Goal: Task Accomplishment & Management: Manage account settings

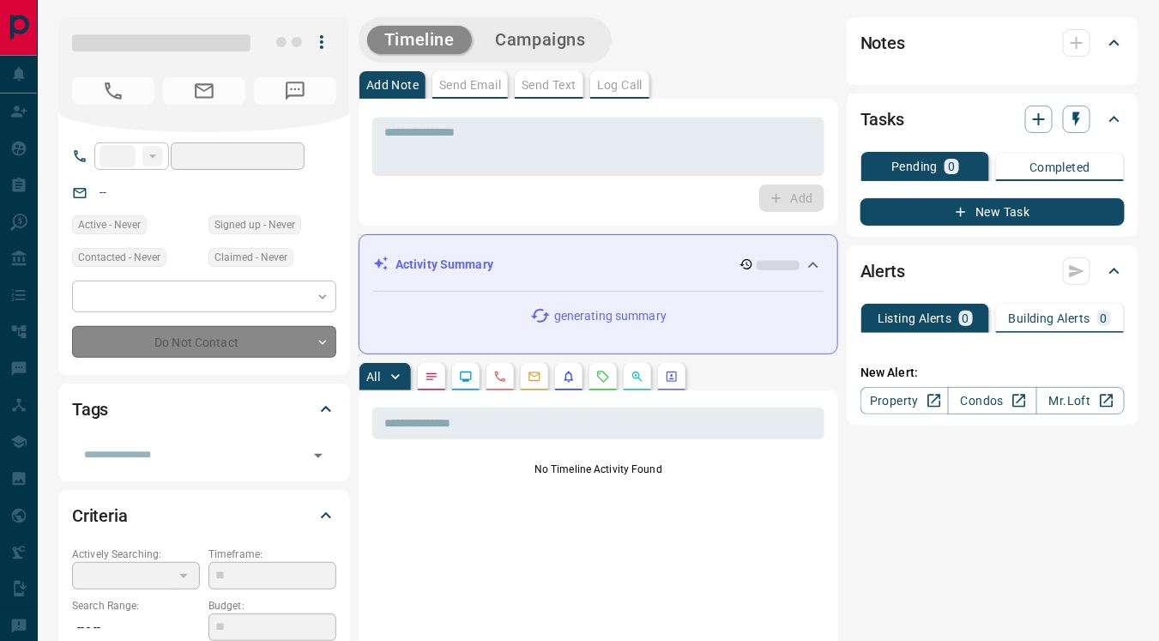
type input "**"
type input "**********"
type input "*"
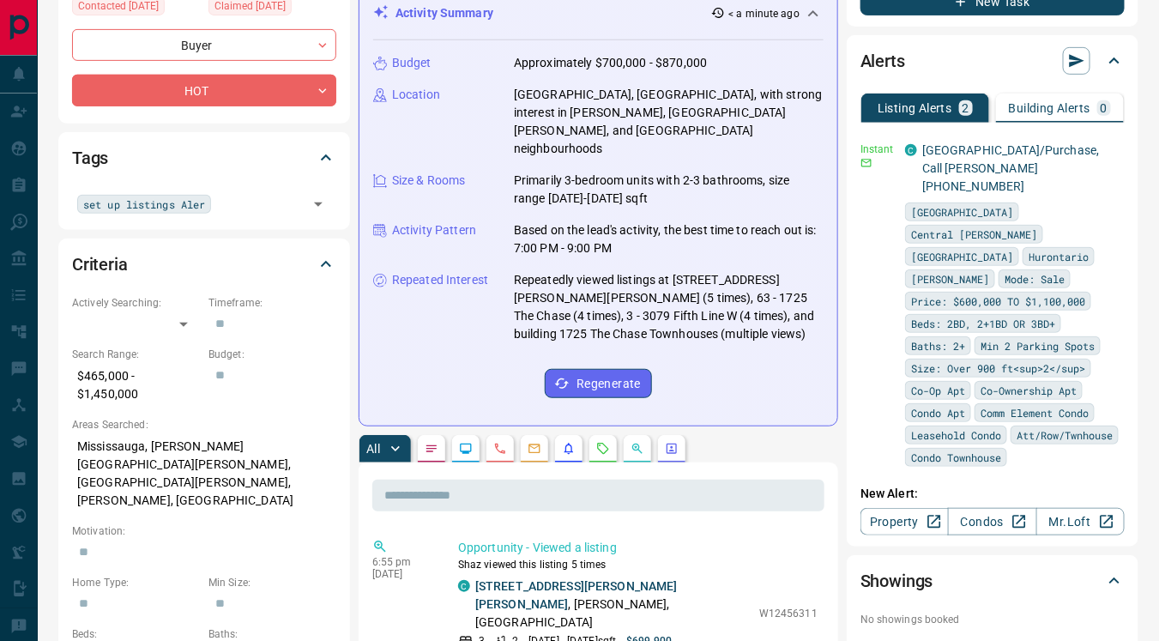
scroll to position [250, 0]
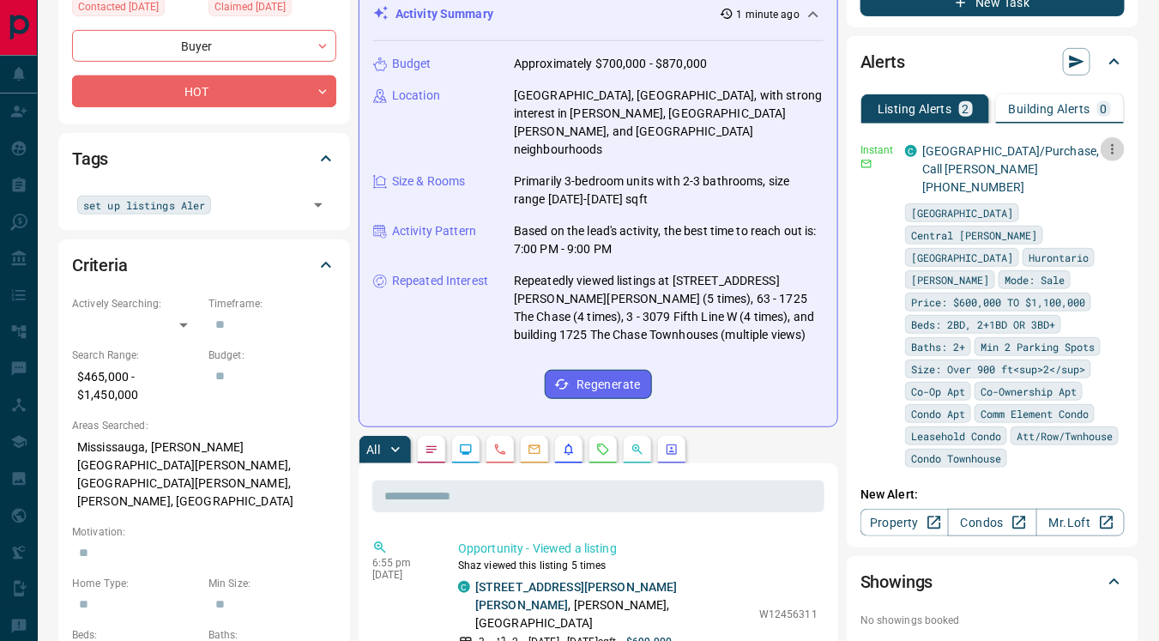
click at [1112, 152] on icon "button" at bounding box center [1113, 149] width 3 height 10
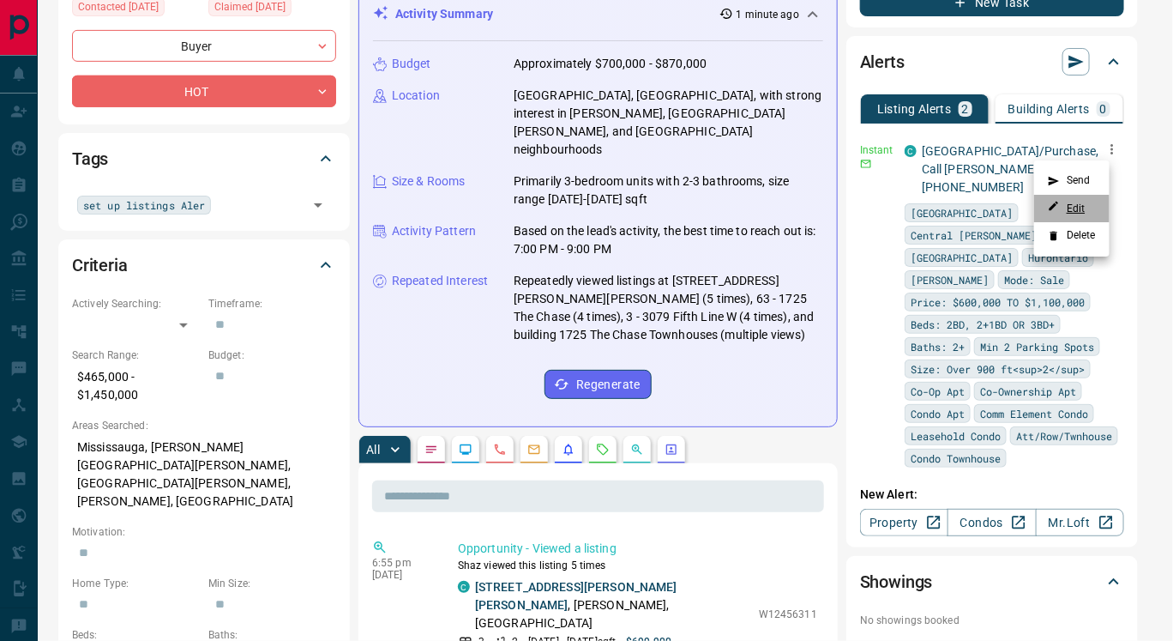
click at [1078, 209] on link "Edit" at bounding box center [1067, 208] width 38 height 16
click at [500, 542] on div at bounding box center [586, 320] width 1173 height 641
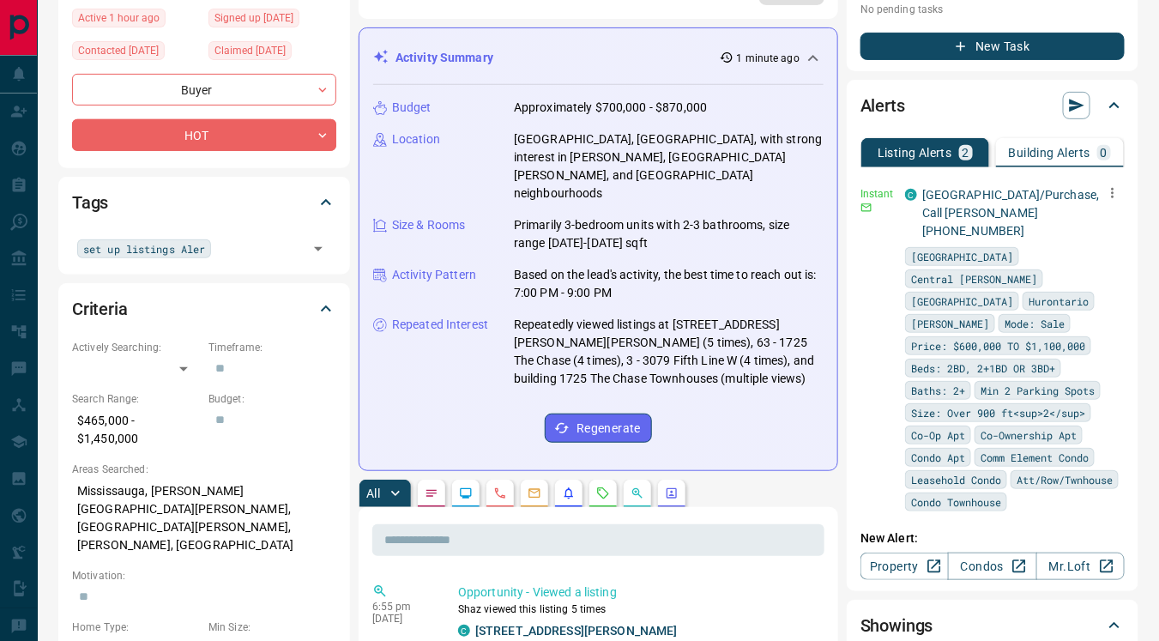
scroll to position [195, 0]
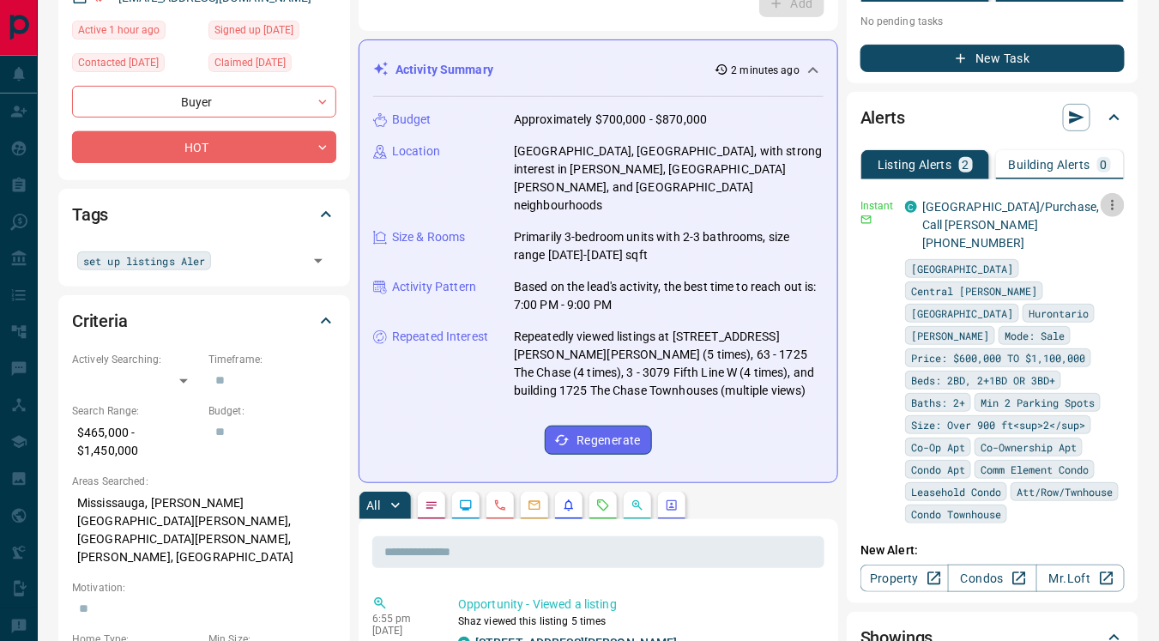
click at [1112, 204] on icon "button" at bounding box center [1113, 205] width 3 height 10
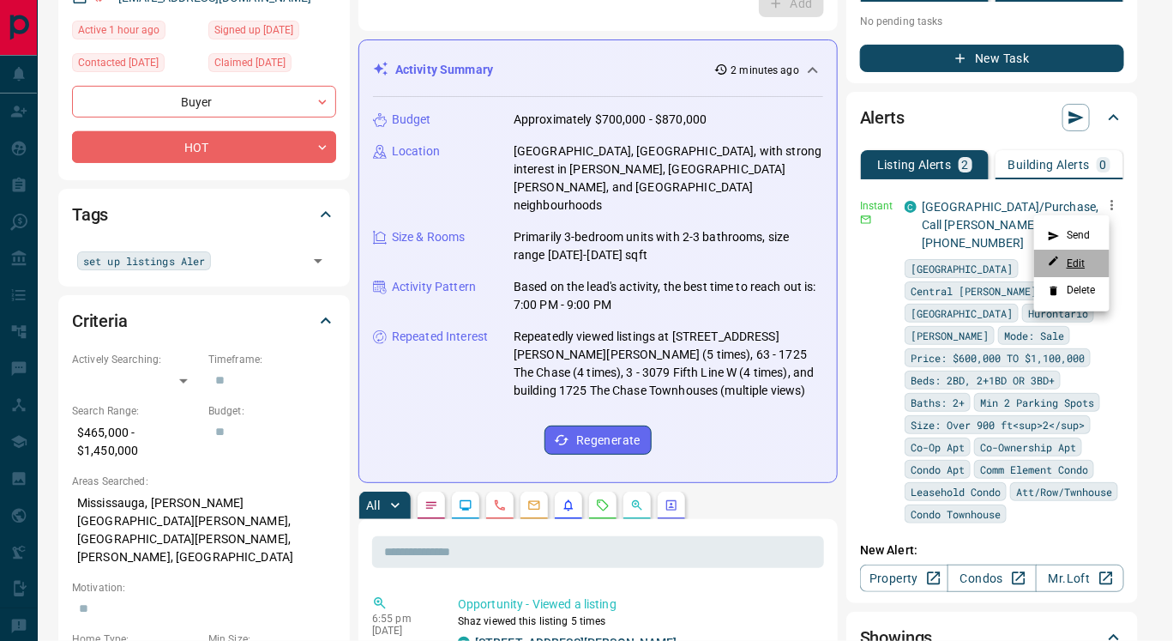
click at [1077, 259] on link "Edit" at bounding box center [1067, 263] width 38 height 16
click at [724, 422] on div at bounding box center [586, 320] width 1173 height 641
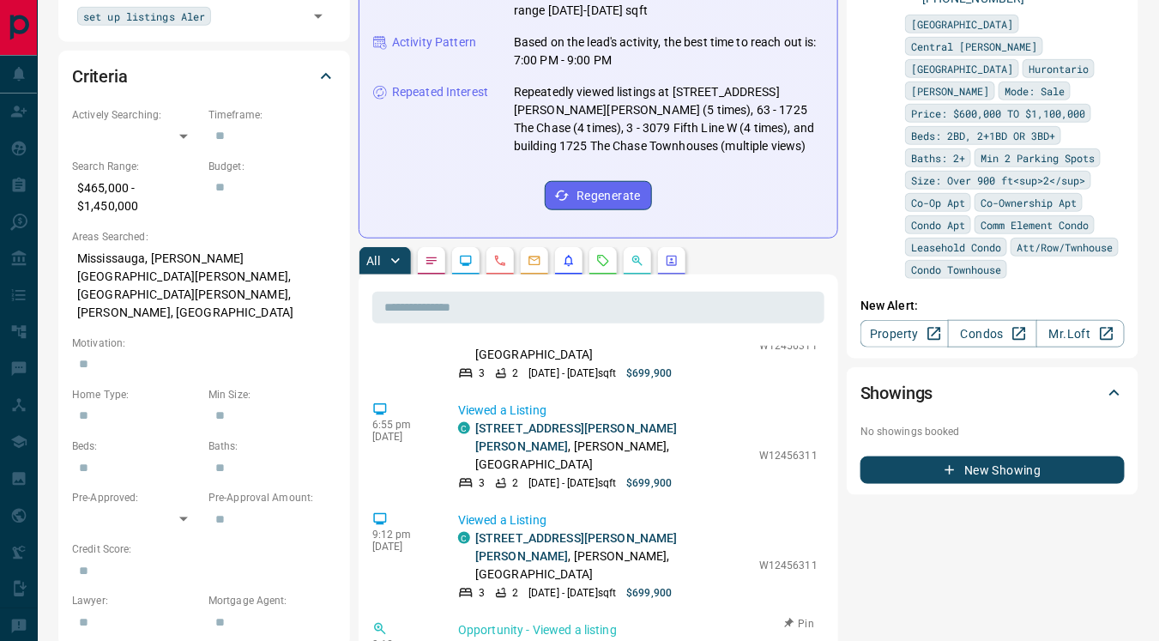
scroll to position [0, 0]
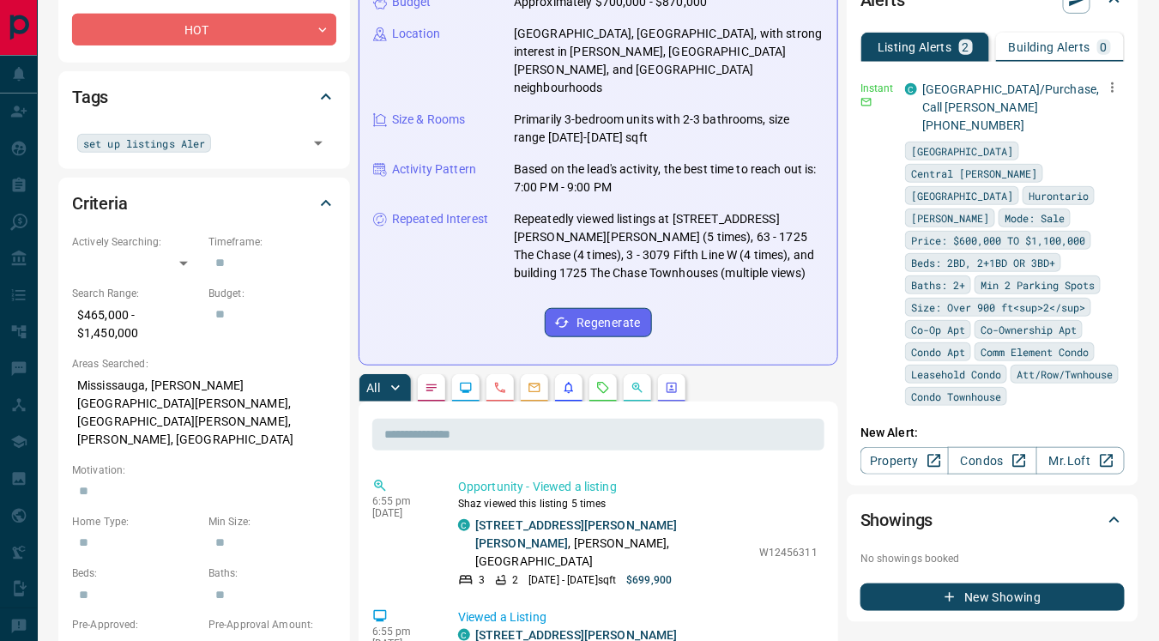
scroll to position [314, 0]
